Goal: Navigation & Orientation: Find specific page/section

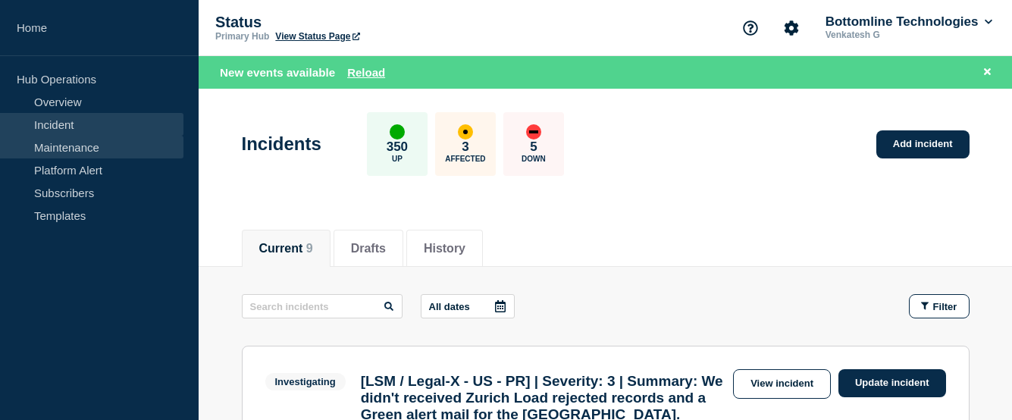
click at [74, 154] on link "Maintenance" at bounding box center [91, 147] width 183 height 23
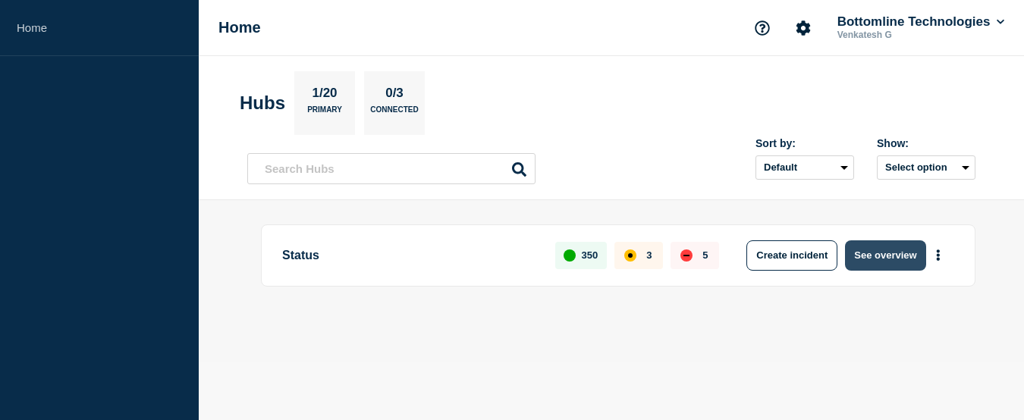
click at [874, 255] on button "See overview" at bounding box center [885, 255] width 80 height 30
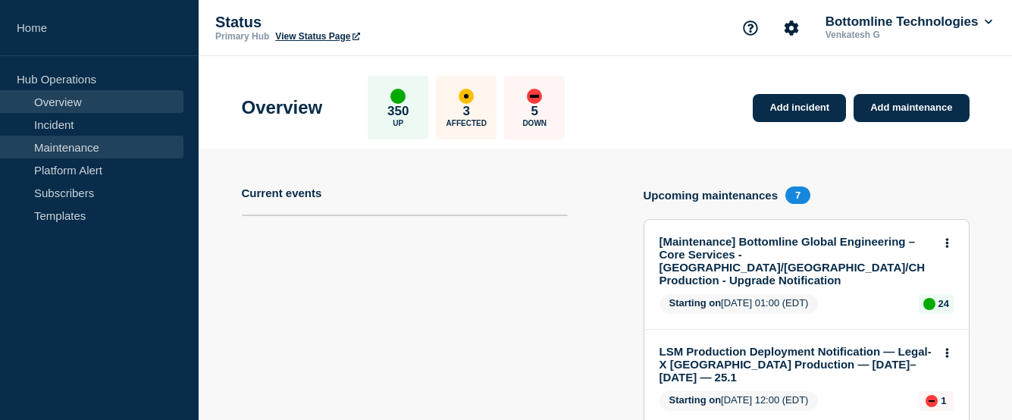
click at [72, 141] on link "Maintenance" at bounding box center [91, 147] width 183 height 23
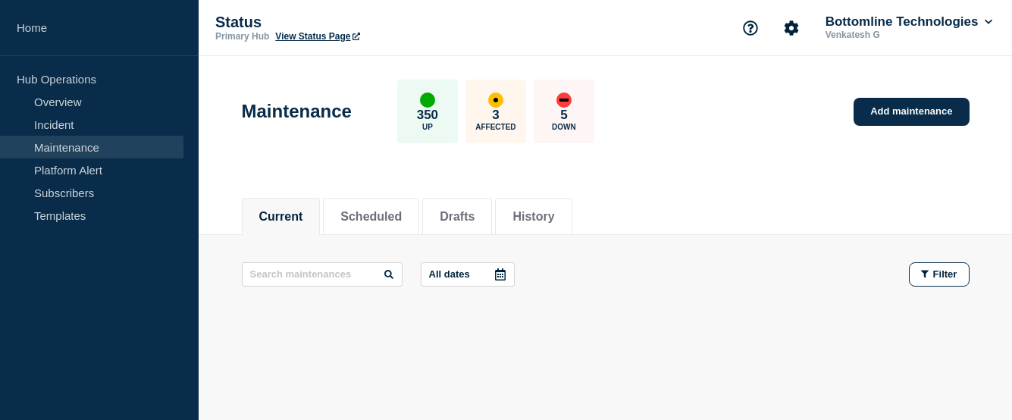
scroll to position [43, 0]
